Goal: Download file/media

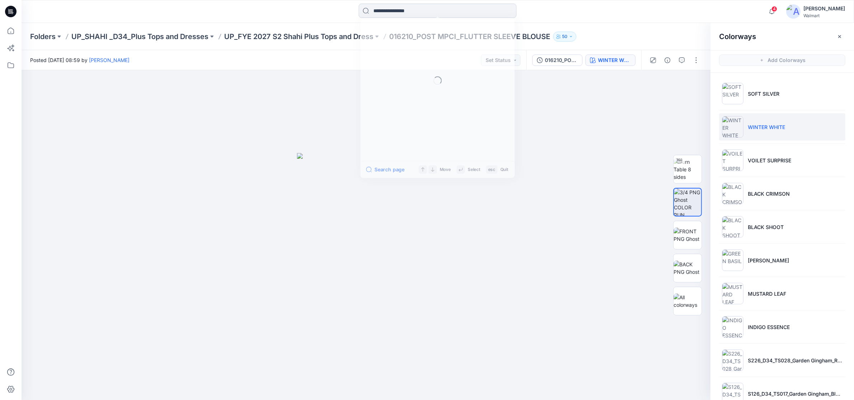
click at [402, 11] on input at bounding box center [438, 11] width 158 height 14
type input "*****"
click at [433, 38] on span "-V NECK MIDI SHIRT DRESS" at bounding box center [424, 39] width 66 height 6
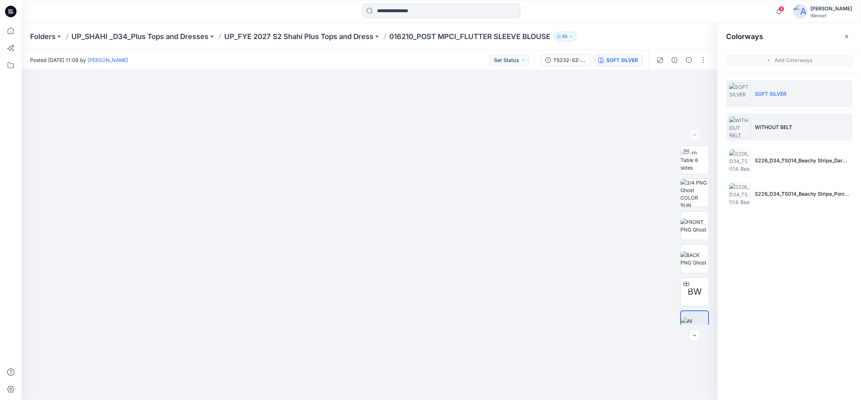
click at [765, 125] on p "WITHOUT BELT" at bounding box center [773, 127] width 37 height 8
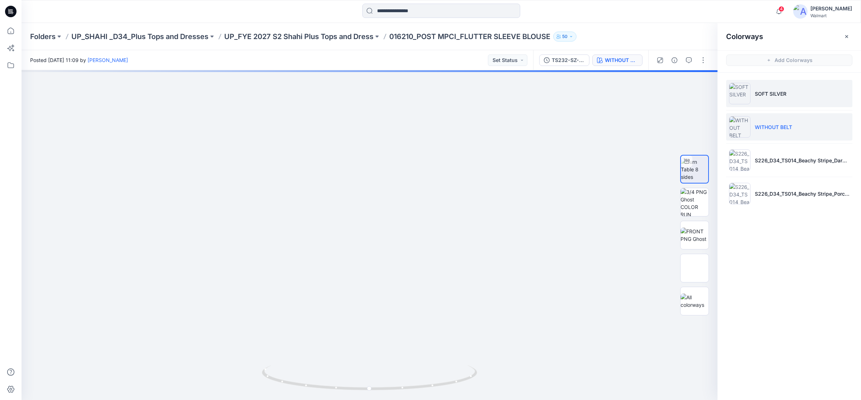
click at [765, 95] on p "SOFT SILVER" at bounding box center [771, 94] width 32 height 8
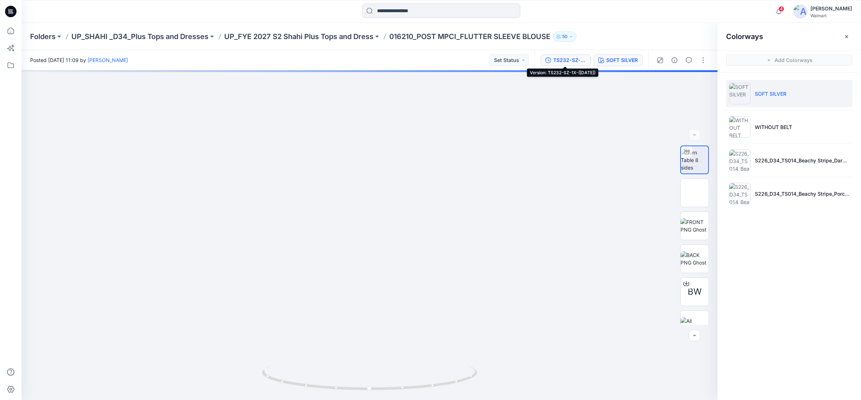
click at [573, 58] on div "TS232-SZ-1X-([DATE])" at bounding box center [569, 60] width 33 height 8
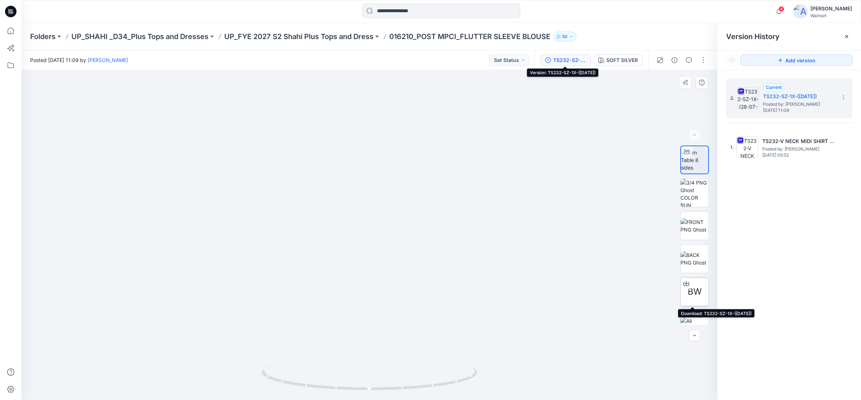
click at [688, 286] on div at bounding box center [686, 283] width 11 height 11
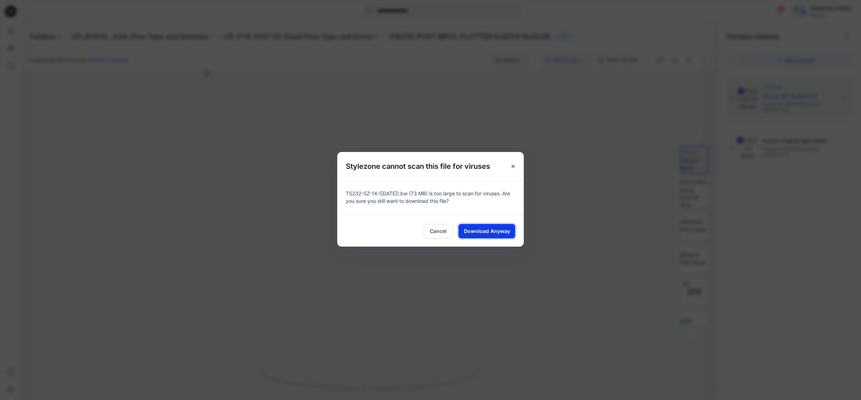
click at [498, 234] on span "Download Anyway" at bounding box center [487, 231] width 46 height 8
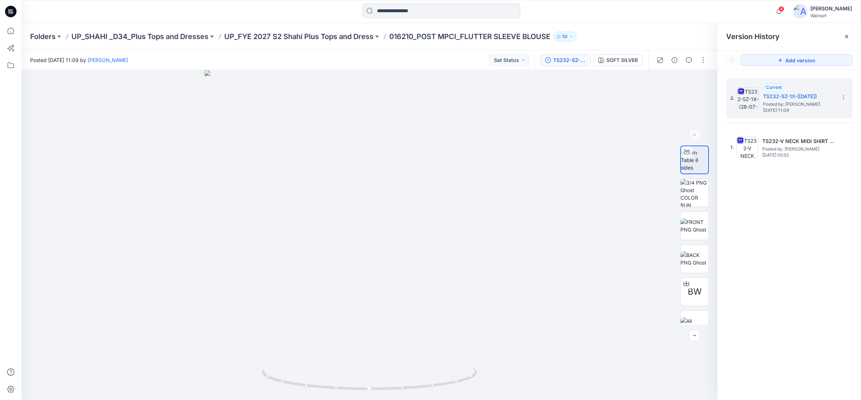
click at [11, 15] on icon at bounding box center [10, 11] width 11 height 11
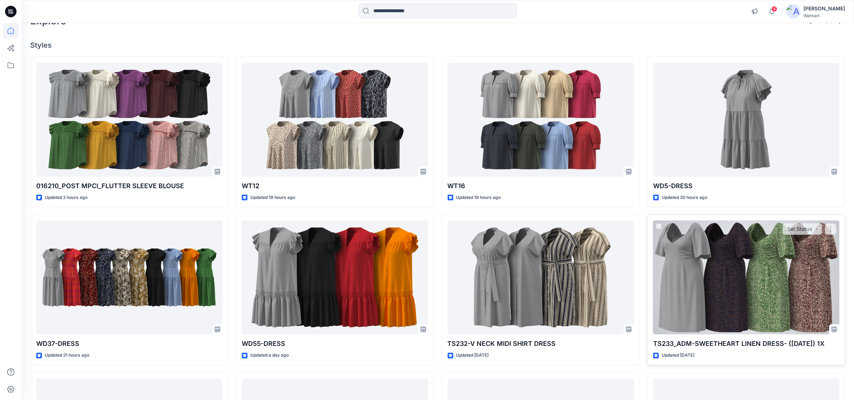
scroll to position [45, 0]
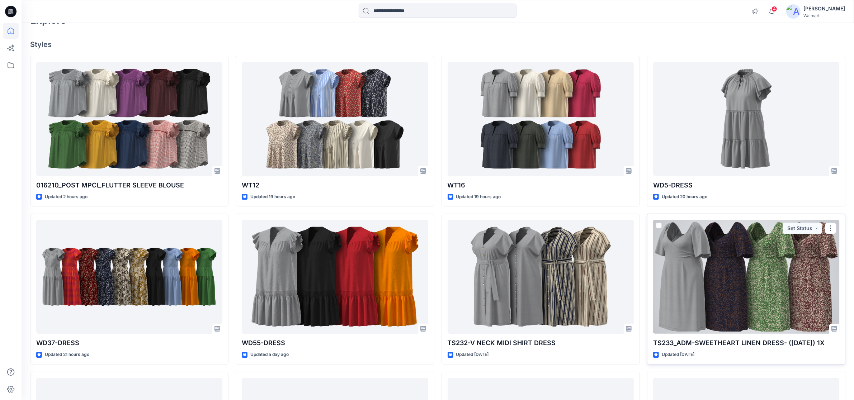
click at [719, 286] on div at bounding box center [746, 277] width 186 height 114
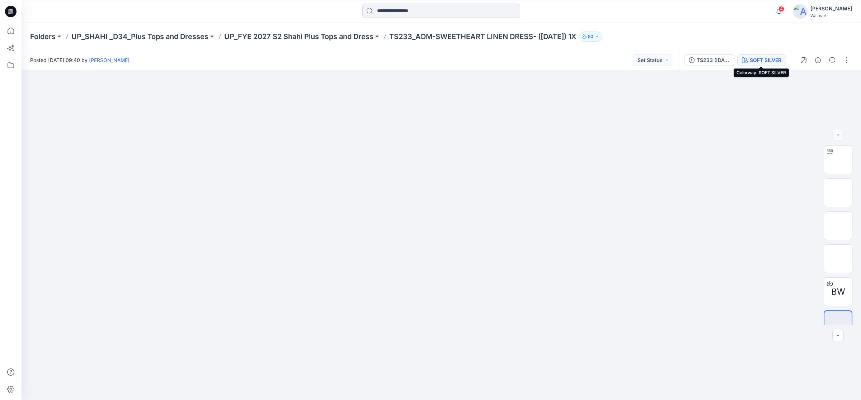
click at [757, 56] on div "SOFT SILVER" at bounding box center [766, 60] width 32 height 8
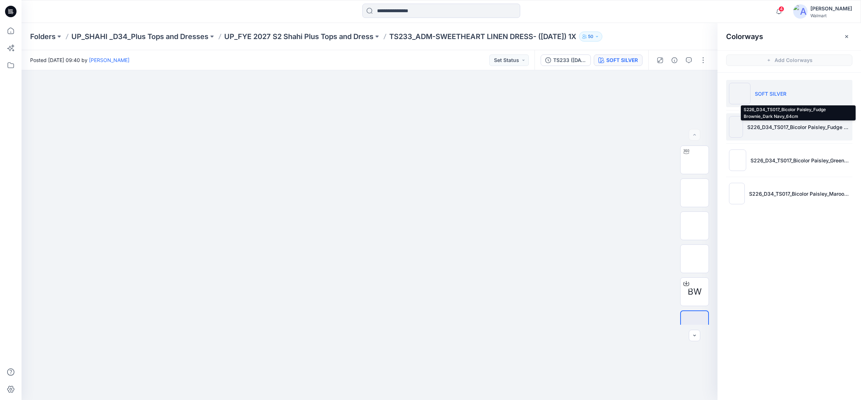
click at [750, 130] on p "S226_D34_TS017_Bicolor Paisley_Fudge Brownie_Dark Navy_64cm" at bounding box center [798, 127] width 102 height 8
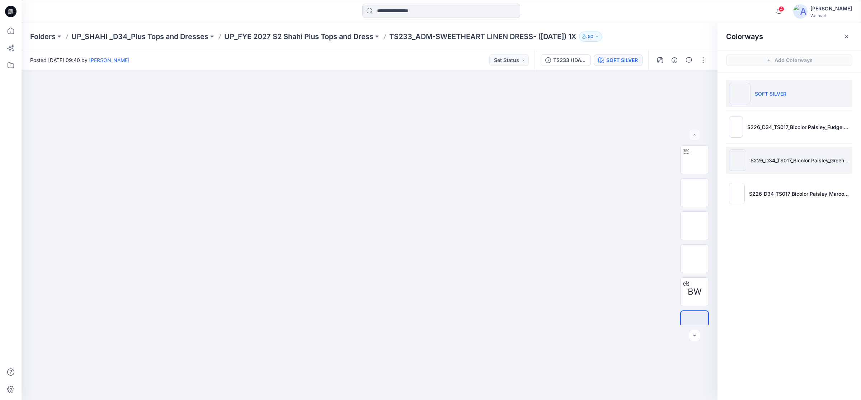
click at [766, 165] on li "S226_D34_TS017_Bicolor Paisley_Green Basil_64cm" at bounding box center [789, 160] width 126 height 27
click at [769, 100] on li "SOFT SILVER" at bounding box center [789, 93] width 126 height 27
click at [13, 11] on icon at bounding box center [11, 11] width 3 height 0
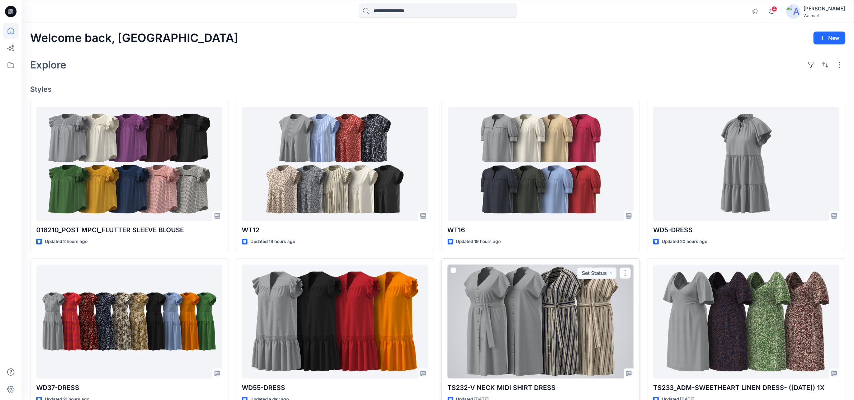
click at [521, 332] on div at bounding box center [541, 322] width 186 height 114
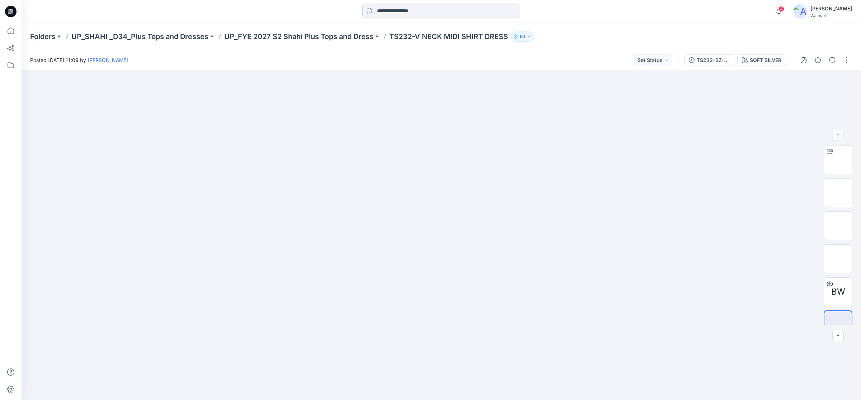
click at [384, 9] on input at bounding box center [441, 11] width 158 height 14
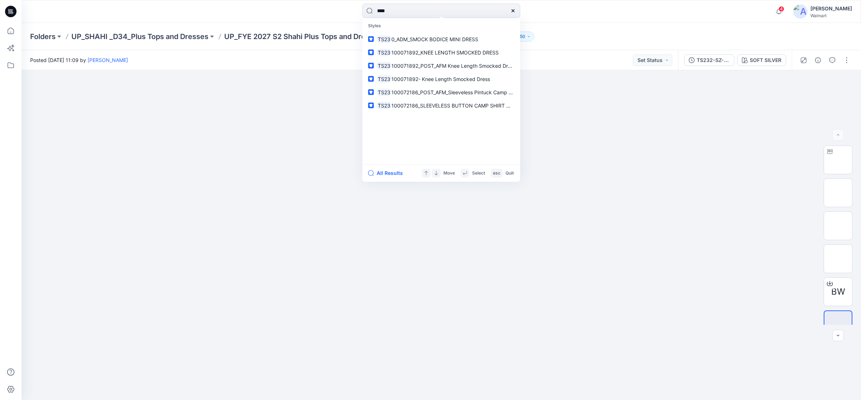
type input "*****"
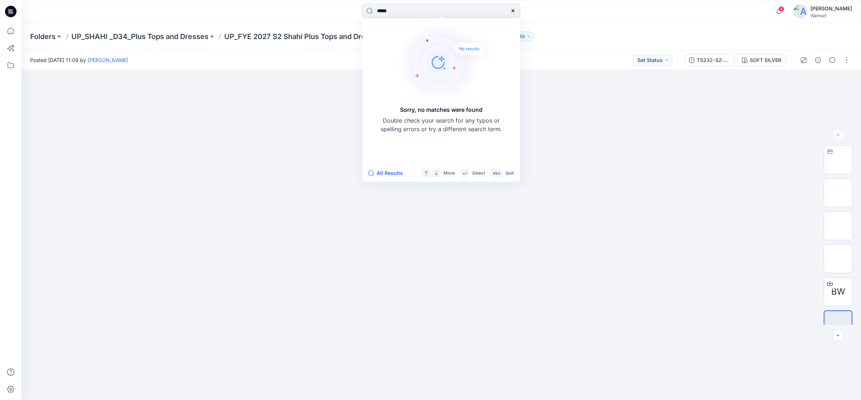
click at [398, 11] on input "*****" at bounding box center [441, 11] width 158 height 14
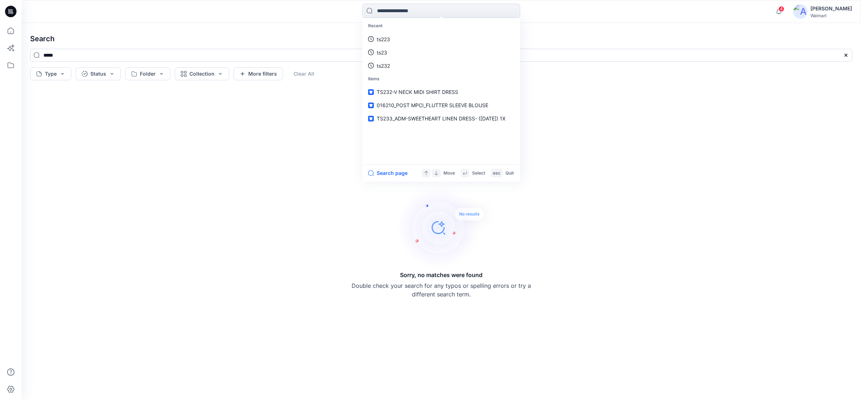
click at [11, 10] on icon at bounding box center [10, 11] width 11 height 11
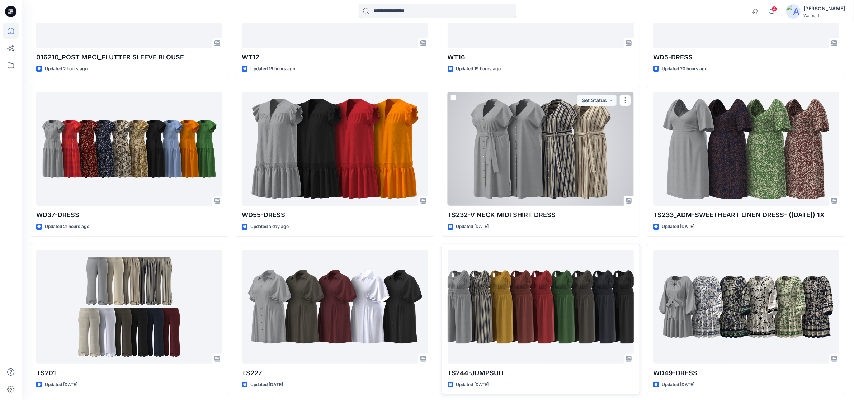
scroll to position [202, 0]
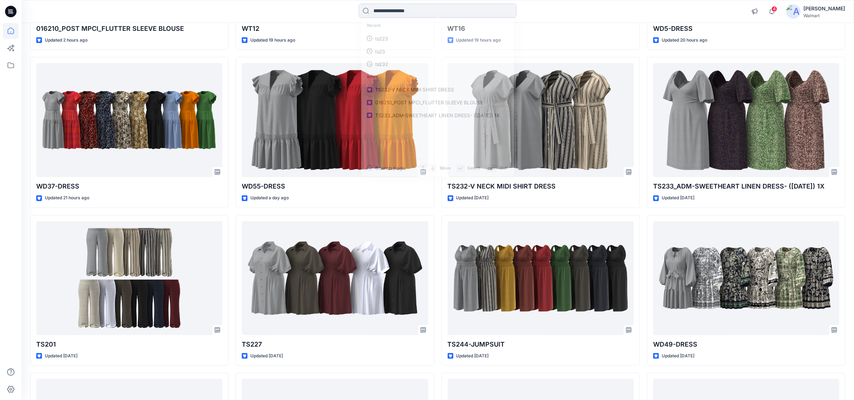
click at [398, 11] on input at bounding box center [438, 11] width 158 height 14
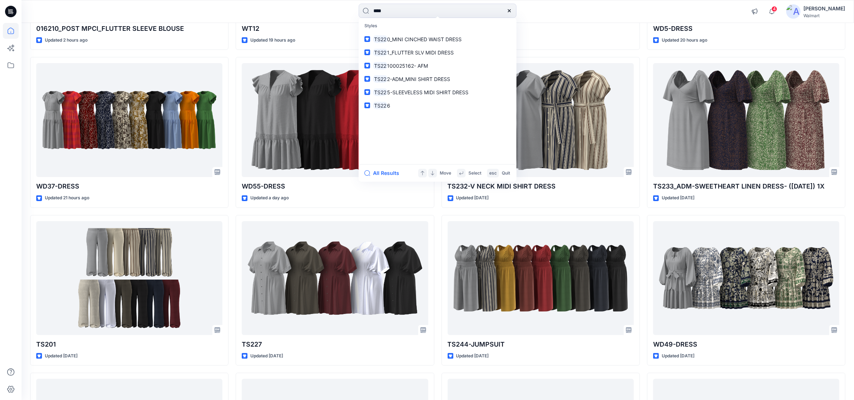
type input "****"
click at [509, 7] on div at bounding box center [509, 11] width 14 height 14
click at [508, 11] on icon at bounding box center [510, 11] width 6 height 6
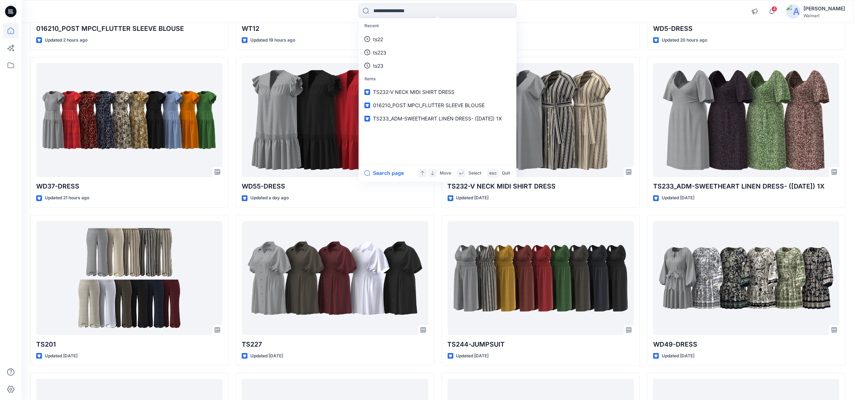
click at [14, 10] on icon at bounding box center [10, 11] width 11 height 11
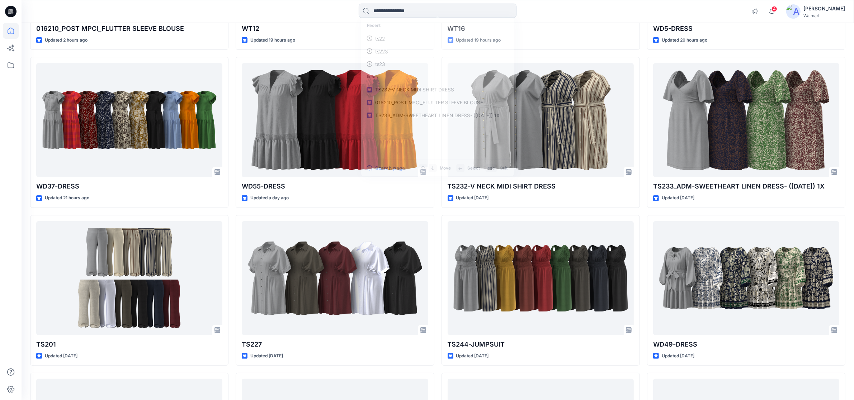
click at [418, 11] on input at bounding box center [438, 11] width 158 height 14
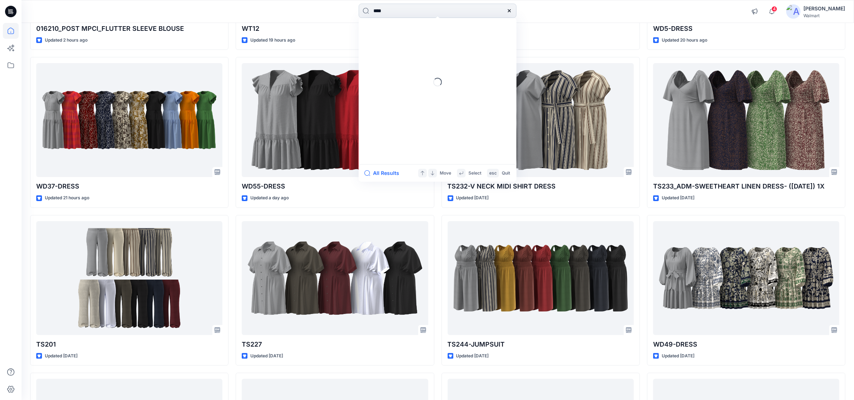
type input "*****"
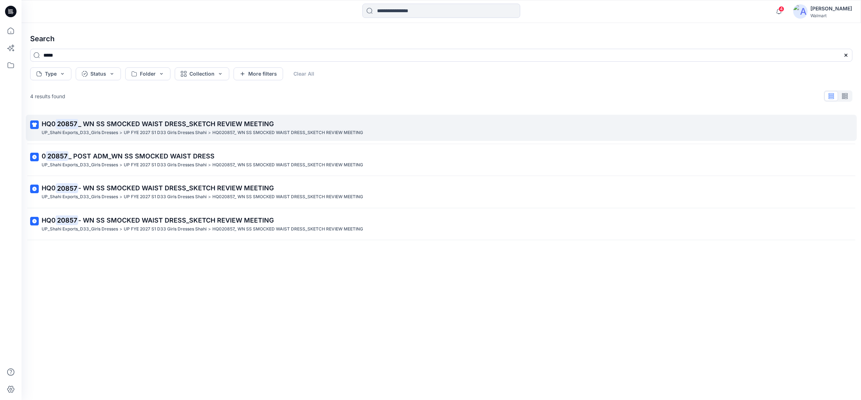
click at [89, 129] on p "HQ0 20857 _ WN SS SMOCKED WAIST DRESS_SKETCH REVIEW MEETING" at bounding box center [441, 124] width 798 height 10
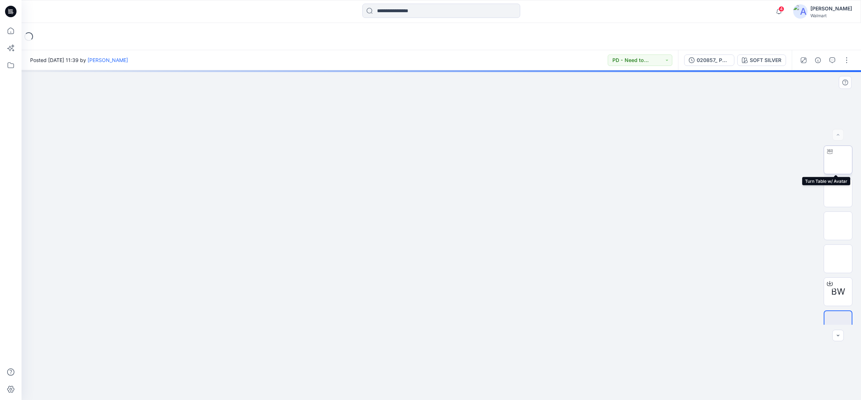
click at [838, 160] on img at bounding box center [838, 160] width 0 height 0
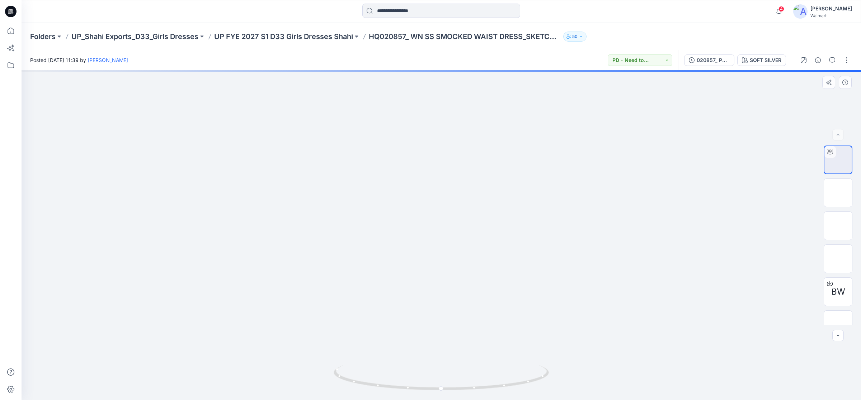
drag, startPoint x: 422, startPoint y: 149, endPoint x: 425, endPoint y: 177, distance: 28.2
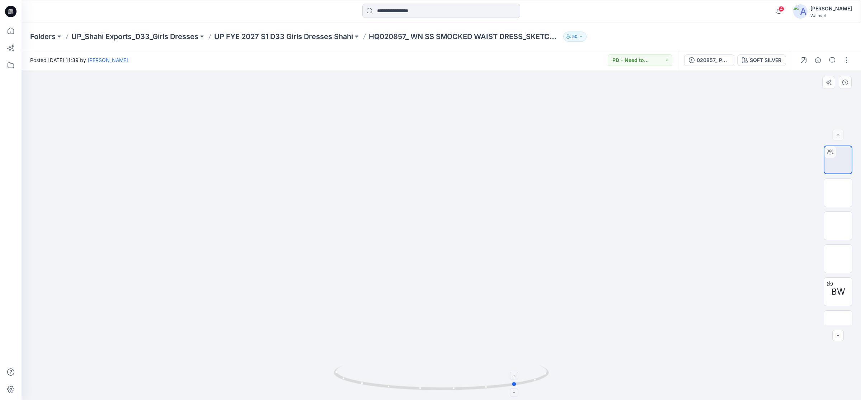
drag, startPoint x: 441, startPoint y: 391, endPoint x: 517, endPoint y: 385, distance: 76.0
click at [517, 385] on icon at bounding box center [442, 379] width 217 height 27
drag, startPoint x: 462, startPoint y: 264, endPoint x: 451, endPoint y: 258, distance: 12.7
drag, startPoint x: 417, startPoint y: 248, endPoint x: 415, endPoint y: 356, distance: 108.0
drag, startPoint x: 515, startPoint y: 388, endPoint x: 445, endPoint y: 388, distance: 70.0
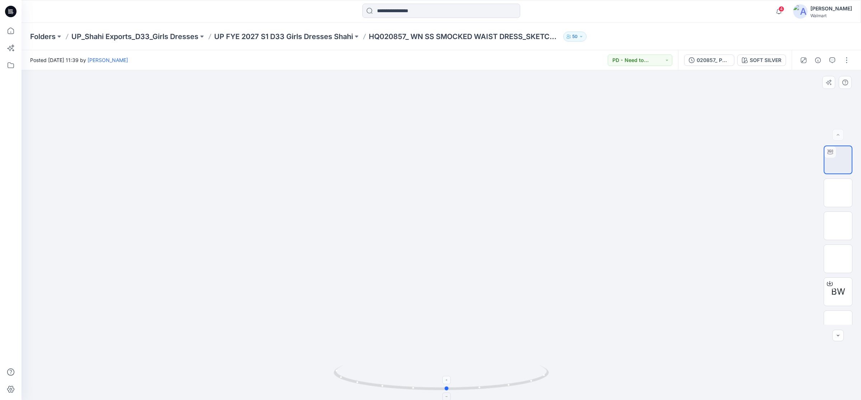
click at [445, 388] on icon at bounding box center [442, 379] width 217 height 27
drag, startPoint x: 396, startPoint y: 162, endPoint x: 406, endPoint y: 251, distance: 89.5
drag, startPoint x: 6, startPoint y: 10, endPoint x: 1, endPoint y: 12, distance: 5.1
click at [6, 10] on icon at bounding box center [10, 11] width 11 height 11
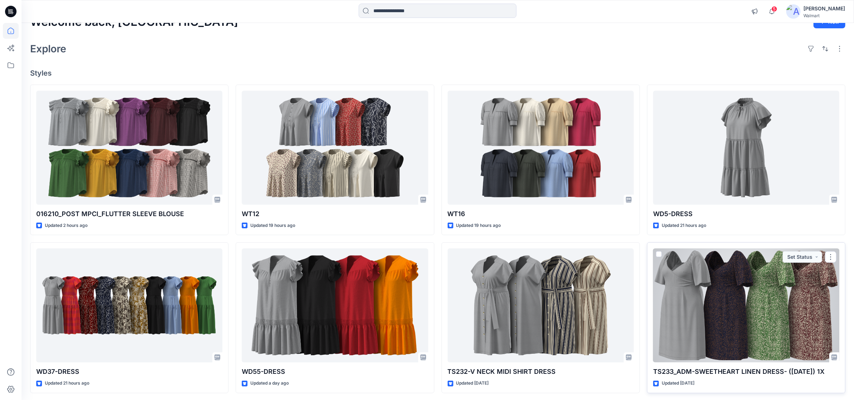
scroll to position [45, 0]
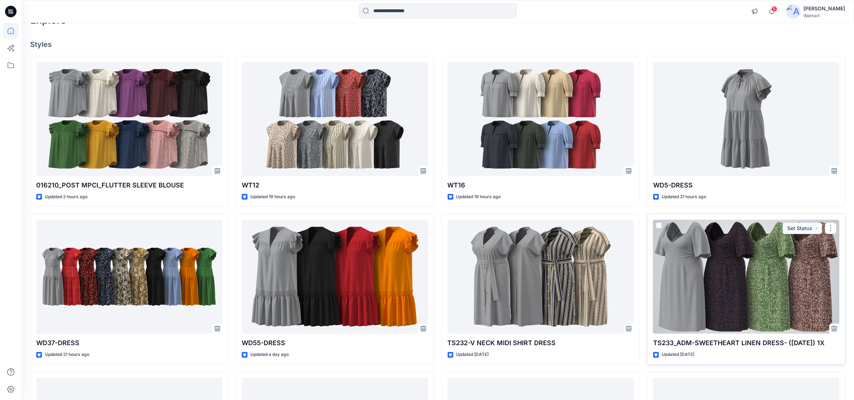
click at [693, 297] on div at bounding box center [746, 277] width 186 height 114
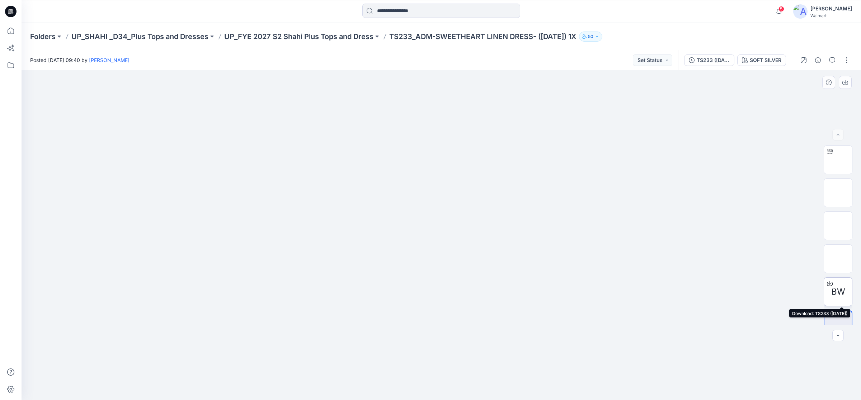
click at [827, 290] on div "BW" at bounding box center [838, 292] width 29 height 29
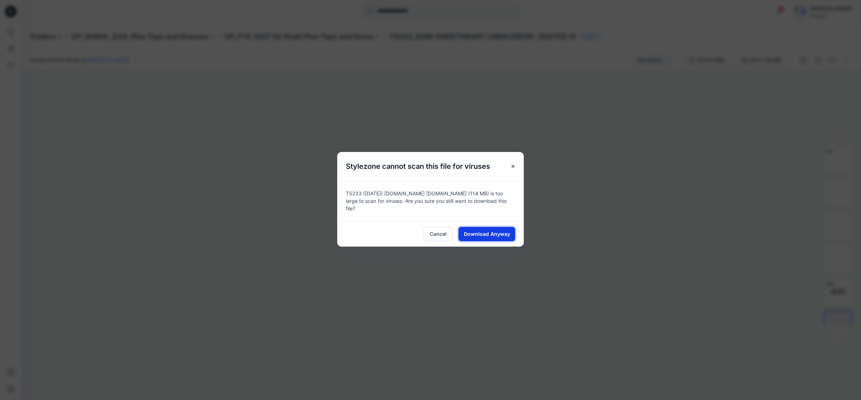
click at [490, 232] on span "Download Anyway" at bounding box center [487, 234] width 46 height 8
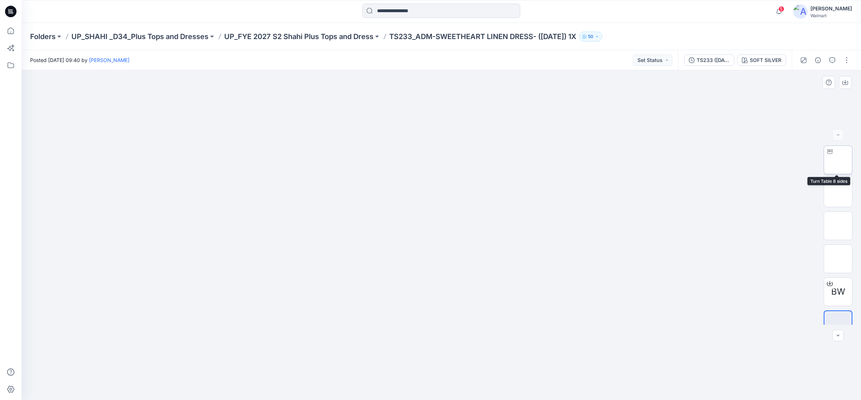
click at [838, 160] on img at bounding box center [838, 160] width 0 height 0
click at [764, 58] on div "SOFT SILVER" at bounding box center [766, 60] width 32 height 8
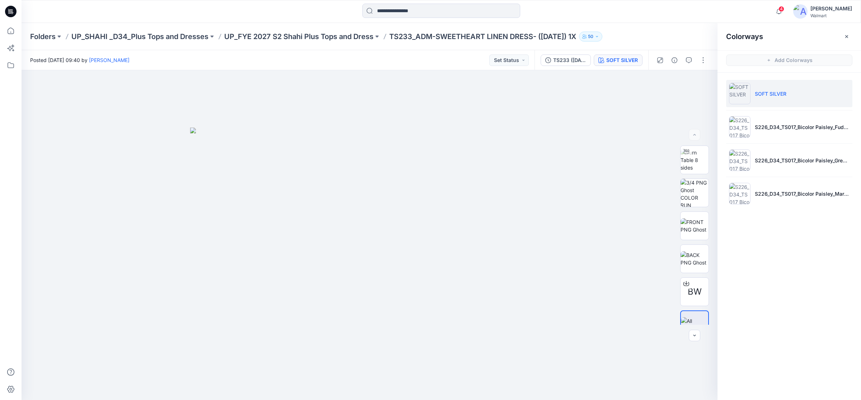
click at [8, 13] on icon at bounding box center [10, 11] width 11 height 11
